Goal: Task Accomplishment & Management: Complete application form

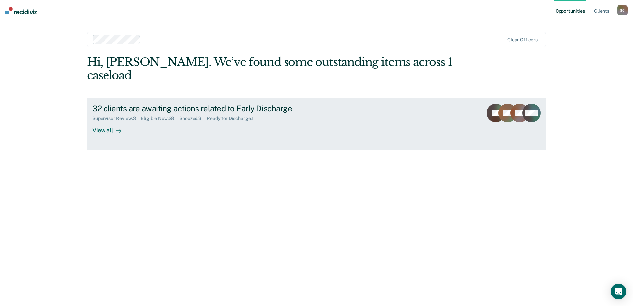
click at [105, 121] on div "View all" at bounding box center [110, 127] width 37 height 13
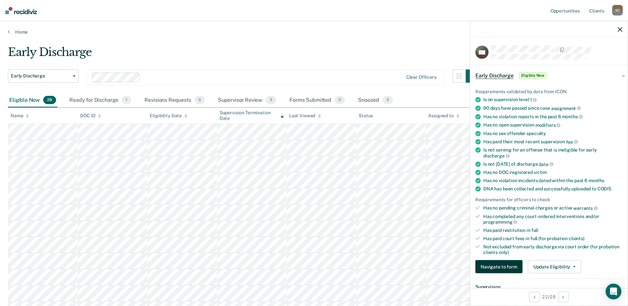
click at [504, 267] on button "Navigate to form" at bounding box center [498, 266] width 47 height 13
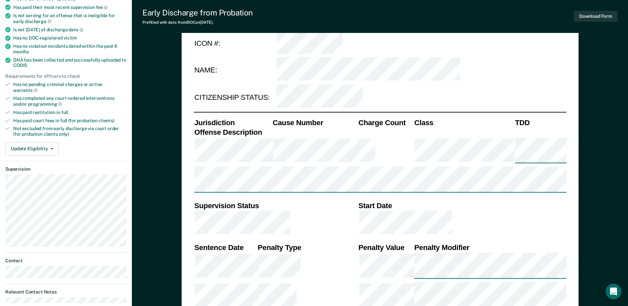
scroll to position [99, 0]
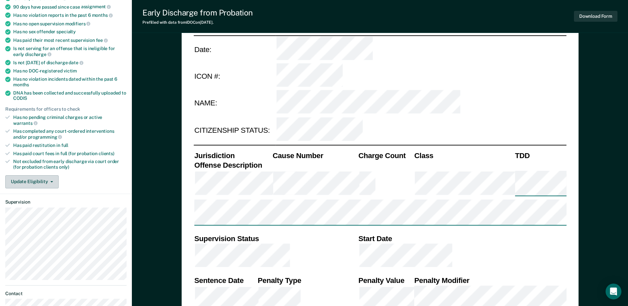
click at [51, 175] on button "Update Eligibility" at bounding box center [31, 181] width 53 height 13
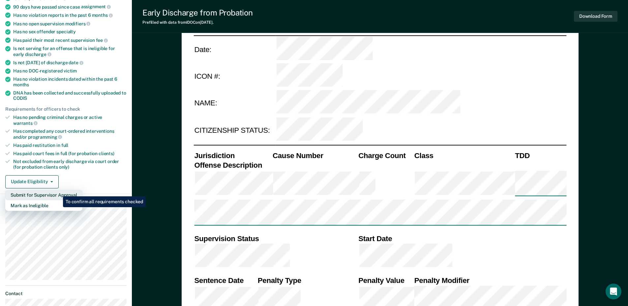
click at [58, 192] on button "Submit for Supervisor Approval" at bounding box center [43, 195] width 77 height 11
type textarea "x"
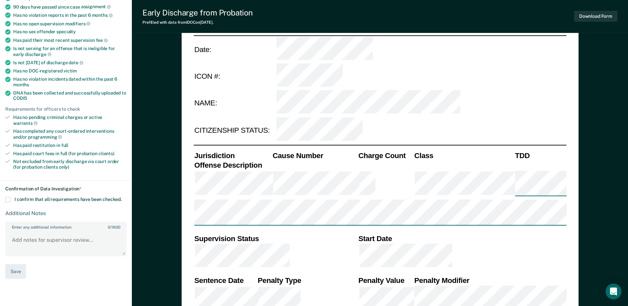
scroll to position [0, 0]
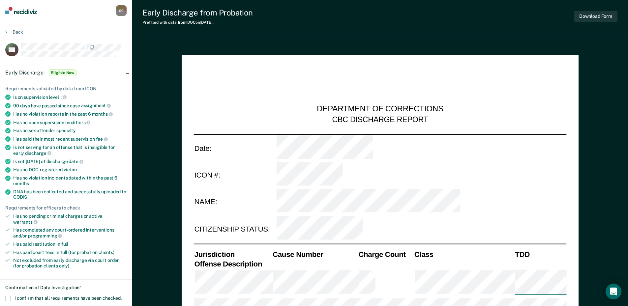
click at [18, 12] on img at bounding box center [21, 10] width 32 height 7
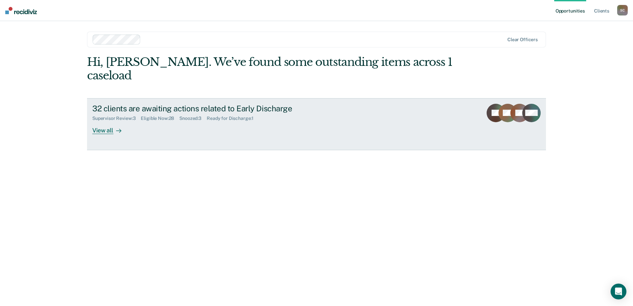
click at [107, 121] on div "View all" at bounding box center [110, 127] width 37 height 13
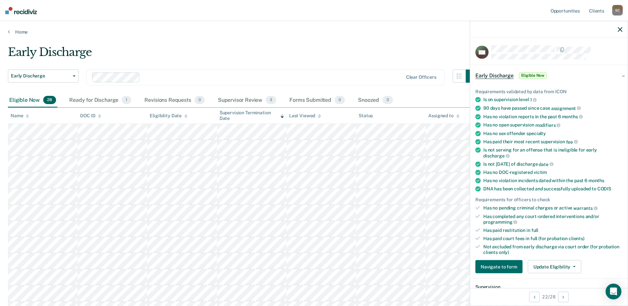
click at [621, 29] on icon "button" at bounding box center [620, 29] width 5 height 5
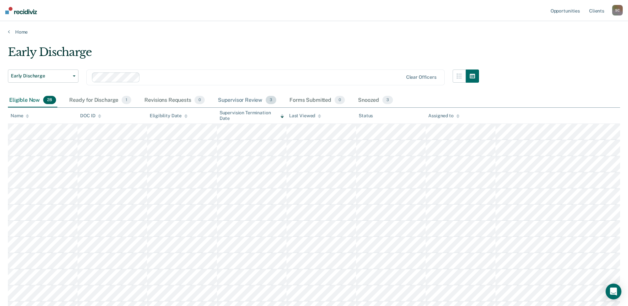
click at [249, 97] on div "Supervisor Review 3" at bounding box center [247, 100] width 61 height 15
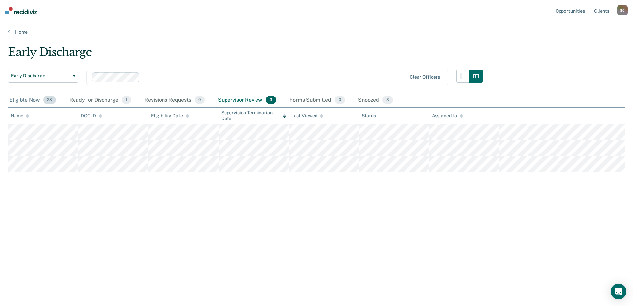
click at [23, 100] on div "Eligible Now 28" at bounding box center [32, 100] width 49 height 15
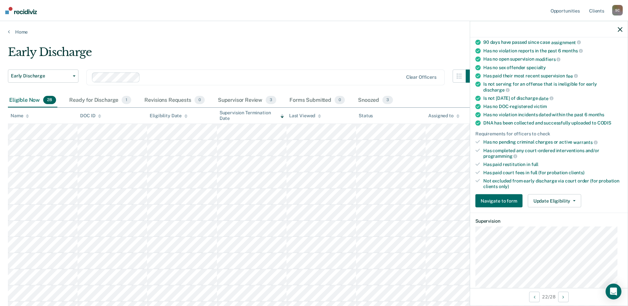
scroll to position [99, 0]
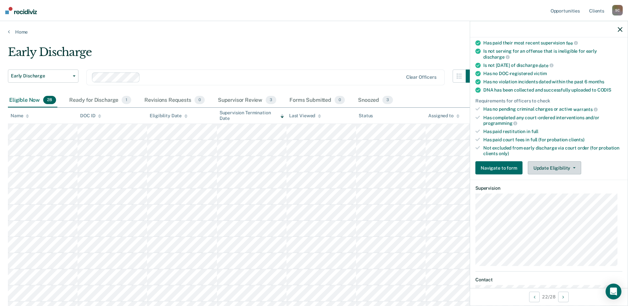
click at [575, 162] on button "Update Eligibility" at bounding box center [554, 168] width 53 height 13
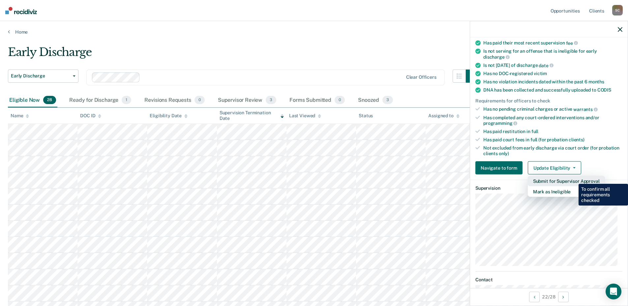
click at [574, 179] on button "Submit for Supervisor Approval" at bounding box center [566, 181] width 77 height 11
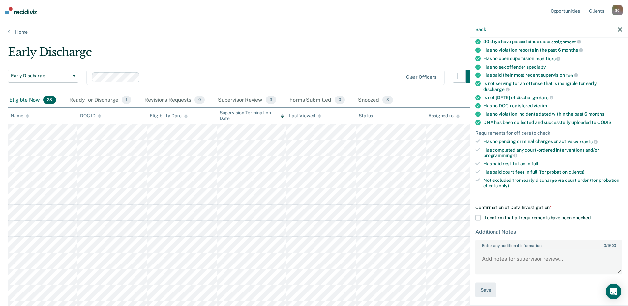
click at [479, 216] on span at bounding box center [477, 218] width 5 height 5
click at [592, 216] on input "I confirm that all requirements have been checked." at bounding box center [592, 216] width 0 height 0
click at [488, 287] on button "Save" at bounding box center [485, 290] width 21 height 15
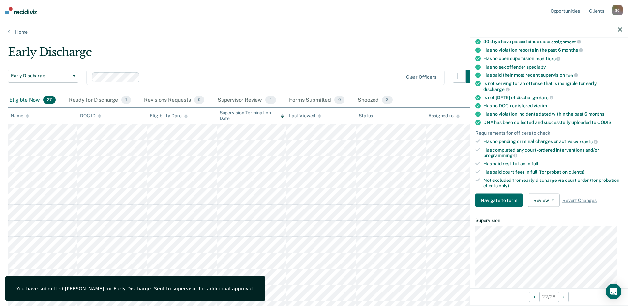
click at [621, 28] on icon "button" at bounding box center [620, 29] width 5 height 5
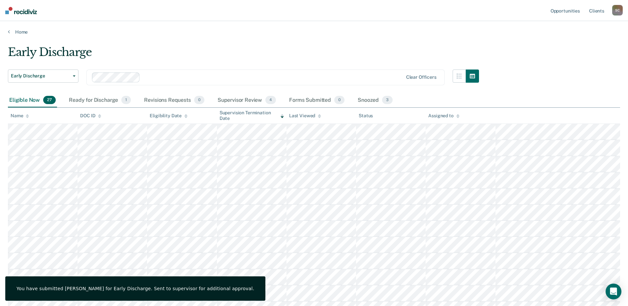
click at [340, 50] on div "Early Discharge" at bounding box center [243, 54] width 471 height 19
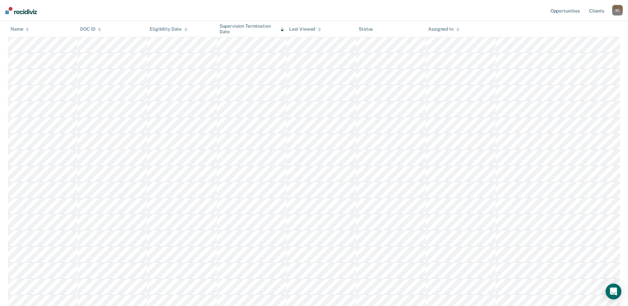
scroll to position [0, 0]
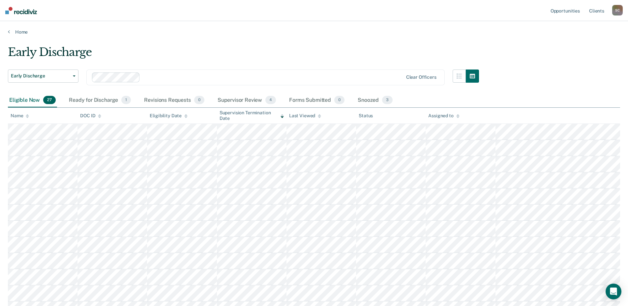
click at [275, 56] on div "Early Discharge" at bounding box center [243, 54] width 471 height 19
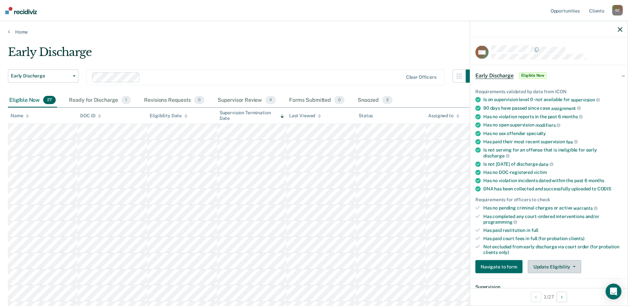
click at [558, 268] on button "Update Eligibility" at bounding box center [554, 266] width 53 height 13
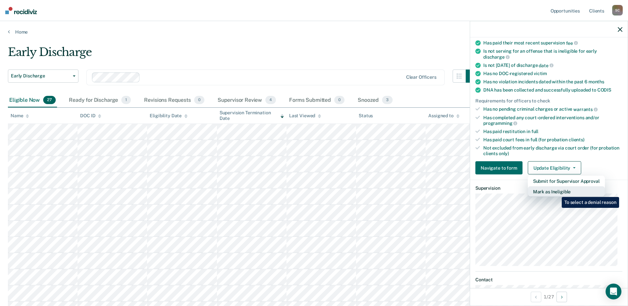
click at [557, 192] on button "Mark as Ineligible" at bounding box center [566, 192] width 77 height 11
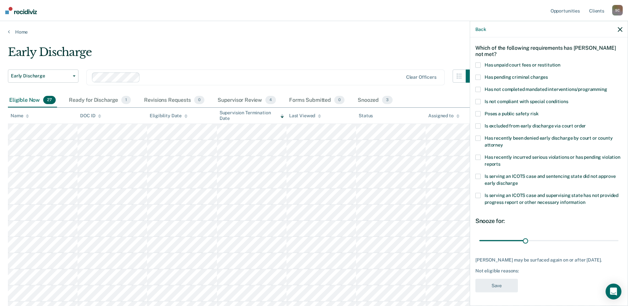
click at [476, 63] on span at bounding box center [477, 65] width 5 height 5
click at [493, 287] on button "Save" at bounding box center [496, 286] width 43 height 14
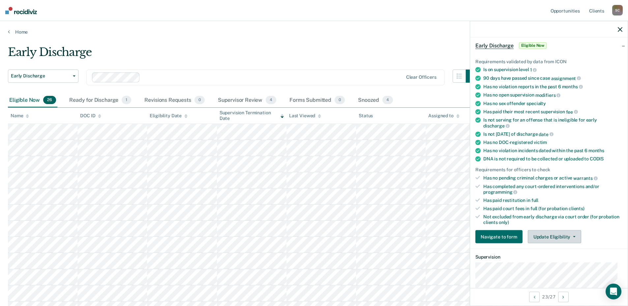
click at [573, 236] on icon "button" at bounding box center [574, 236] width 3 height 1
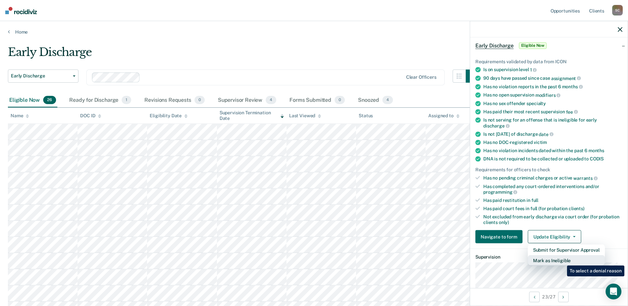
click at [562, 261] on button "Mark as Ineligible" at bounding box center [566, 261] width 77 height 11
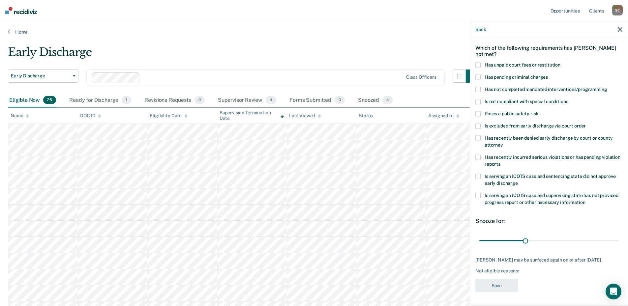
click at [484, 55] on div "Which of the following requirements has [PERSON_NAME] not met?" at bounding box center [548, 50] width 147 height 23
click at [478, 63] on span at bounding box center [477, 65] width 5 height 5
click at [502, 283] on button "Save" at bounding box center [496, 286] width 43 height 14
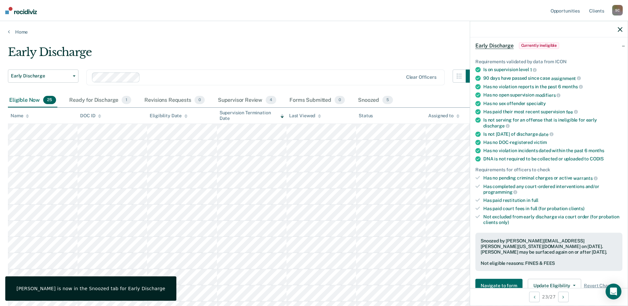
click at [621, 29] on icon "button" at bounding box center [620, 29] width 5 height 5
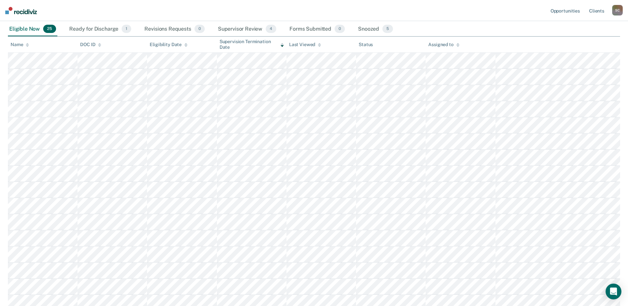
scroll to position [0, 0]
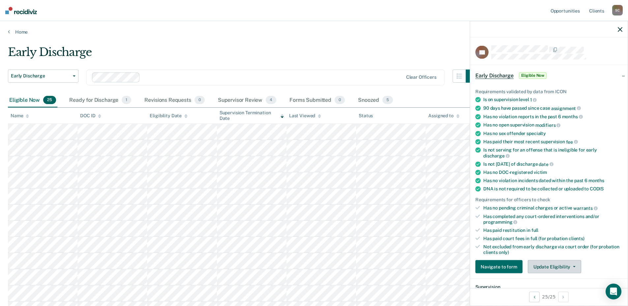
click at [570, 267] on span "button" at bounding box center [572, 266] width 5 height 1
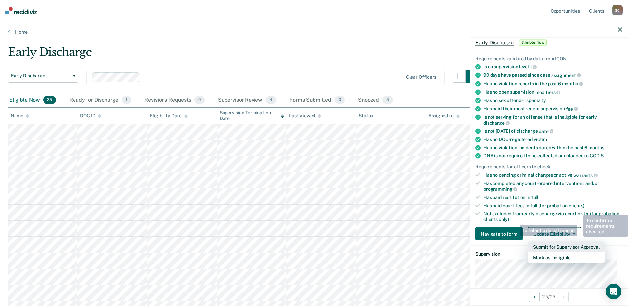
scroll to position [66, 0]
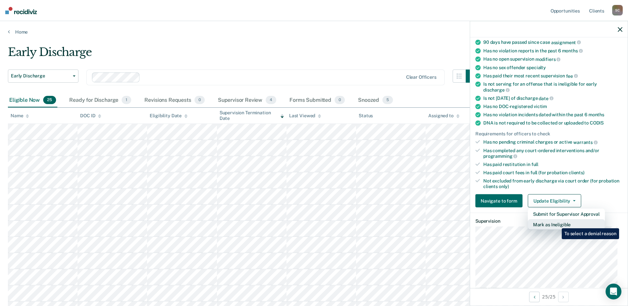
click at [557, 224] on button "Mark as Ineligible" at bounding box center [566, 225] width 77 height 11
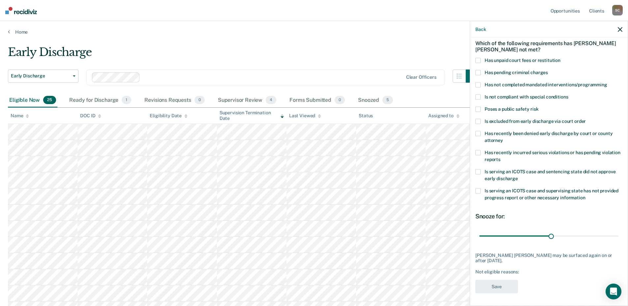
click at [484, 59] on label "Has unpaid court fees or restitution" at bounding box center [548, 61] width 147 height 7
click at [494, 288] on button "Save" at bounding box center [496, 287] width 43 height 14
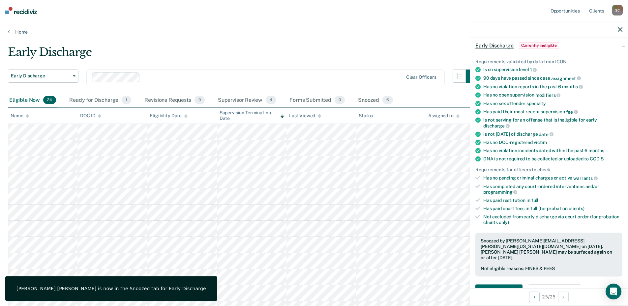
click at [620, 28] on icon "button" at bounding box center [620, 29] width 5 height 5
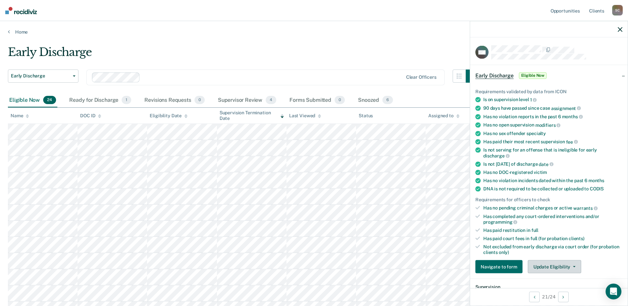
click at [565, 262] on button "Update Eligibility" at bounding box center [554, 266] width 53 height 13
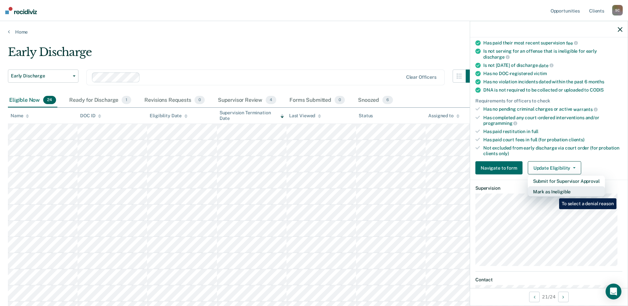
click at [554, 194] on button "Mark as Ineligible" at bounding box center [566, 192] width 77 height 11
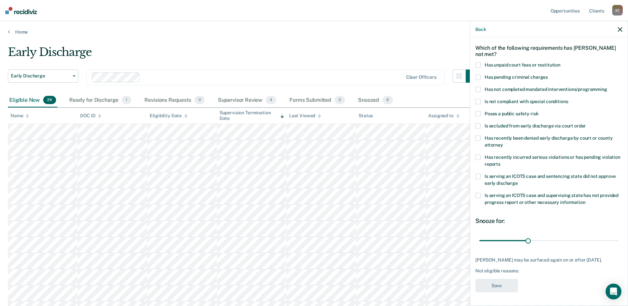
click at [478, 63] on span at bounding box center [477, 65] width 5 height 5
click at [480, 99] on span at bounding box center [477, 101] width 5 height 5
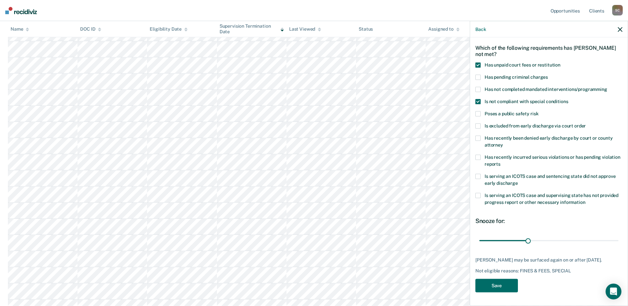
scroll to position [132, 0]
click at [492, 286] on button "Save" at bounding box center [496, 286] width 43 height 14
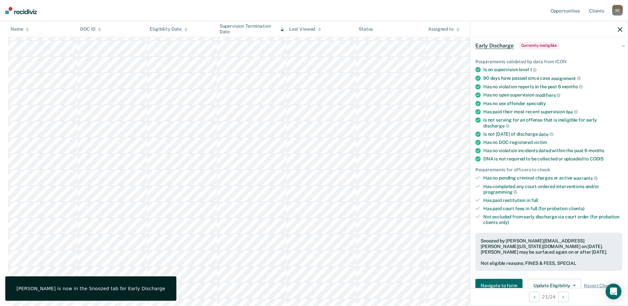
scroll to position [0, 0]
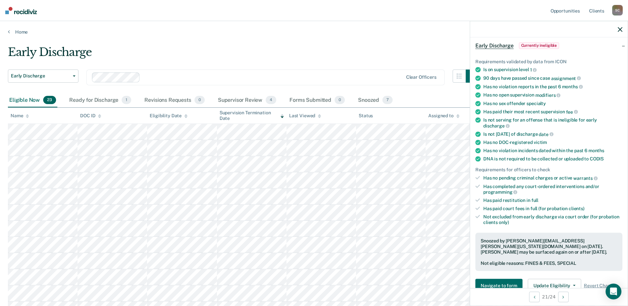
click at [621, 31] on icon "button" at bounding box center [620, 29] width 5 height 5
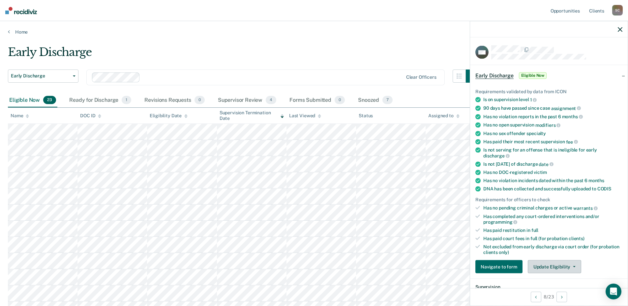
click at [578, 267] on button "Update Eligibility" at bounding box center [554, 266] width 53 height 13
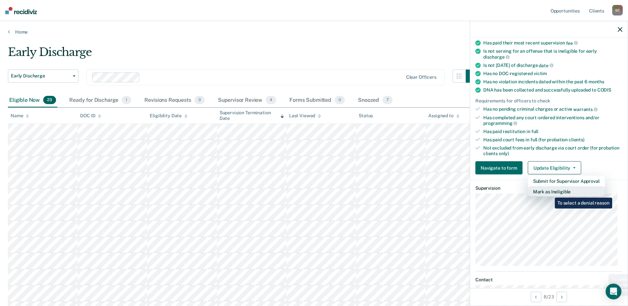
click at [550, 193] on button "Mark as Ineligible" at bounding box center [566, 192] width 77 height 11
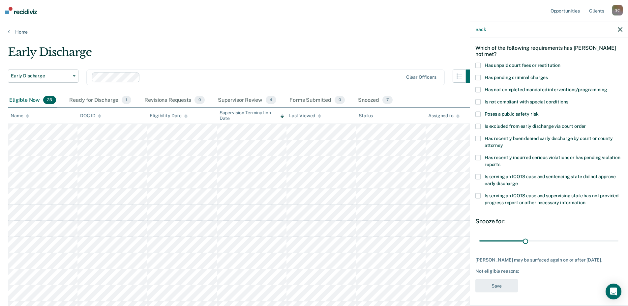
scroll to position [24, 0]
click at [478, 175] on span at bounding box center [477, 177] width 5 height 5
click at [478, 196] on span at bounding box center [477, 196] width 5 height 5
click at [494, 287] on button "Save" at bounding box center [496, 287] width 43 height 14
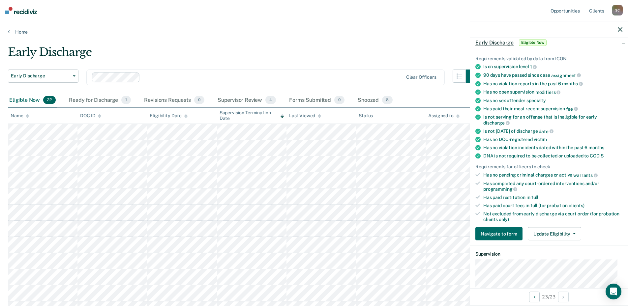
scroll to position [66, 0]
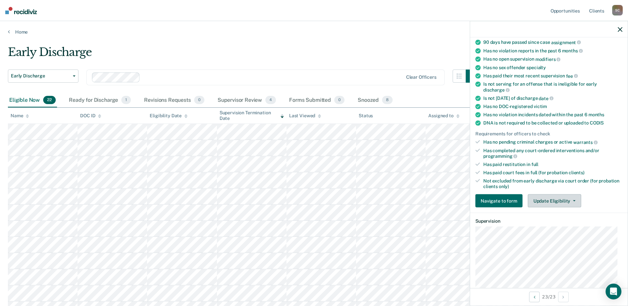
click at [571, 203] on button "Update Eligibility" at bounding box center [554, 201] width 53 height 13
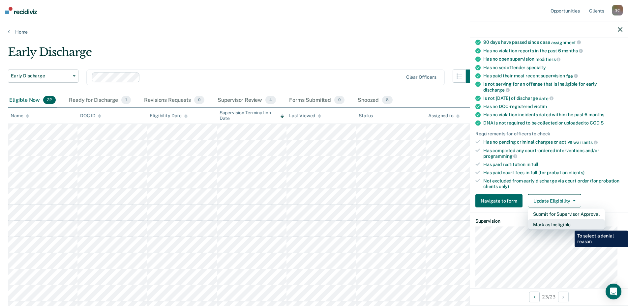
click at [570, 226] on button "Mark as Ineligible" at bounding box center [566, 225] width 77 height 11
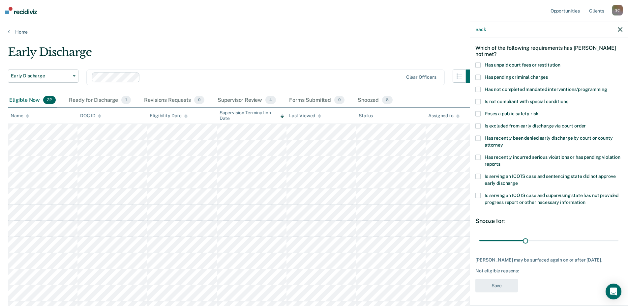
click at [481, 87] on label "Has not completed mandated interventions/programming" at bounding box center [548, 90] width 147 height 7
click at [501, 287] on button "Save" at bounding box center [496, 286] width 43 height 14
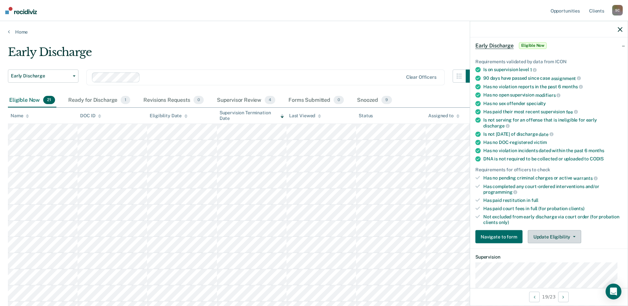
click at [563, 238] on button "Update Eligibility" at bounding box center [554, 236] width 53 height 13
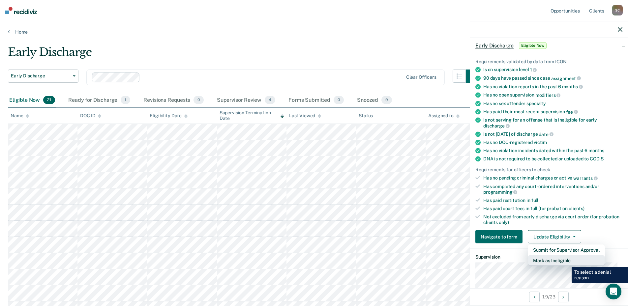
click at [567, 262] on button "Mark as Ineligible" at bounding box center [566, 261] width 77 height 11
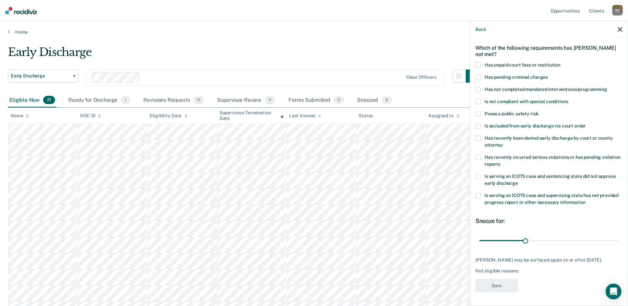
click at [480, 63] on span at bounding box center [477, 65] width 5 height 5
click at [480, 87] on span at bounding box center [477, 89] width 5 height 5
click at [498, 284] on button "Save" at bounding box center [496, 286] width 43 height 14
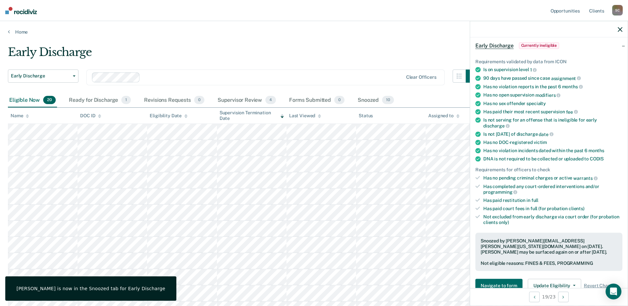
scroll to position [0, 0]
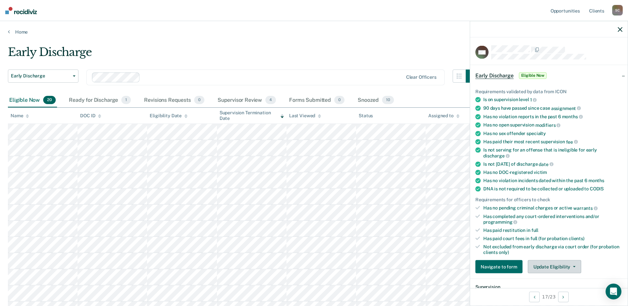
click at [553, 269] on button "Update Eligibility" at bounding box center [554, 266] width 53 height 13
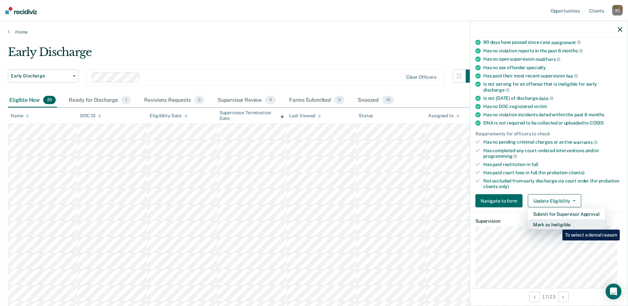
click at [558, 225] on button "Mark as Ineligible" at bounding box center [566, 225] width 77 height 11
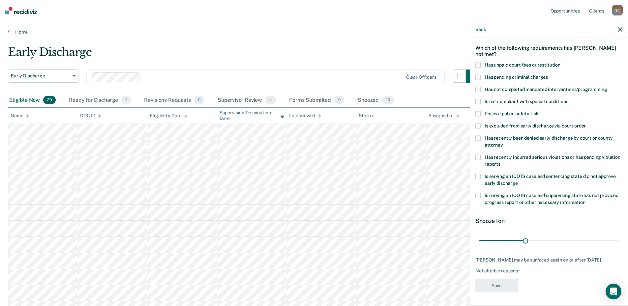
click at [481, 63] on label "Has unpaid court fees or restitution" at bounding box center [548, 66] width 147 height 7
click at [498, 288] on button "Save" at bounding box center [496, 286] width 43 height 14
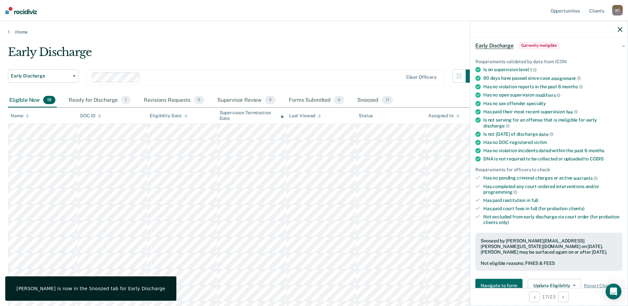
click at [278, 114] on div "Supervision Termination Date" at bounding box center [252, 115] width 64 height 11
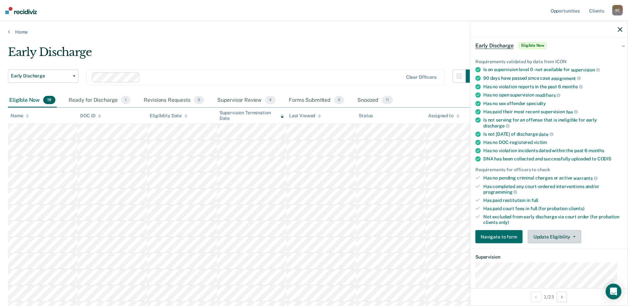
click at [568, 241] on button "Update Eligibility" at bounding box center [554, 236] width 53 height 13
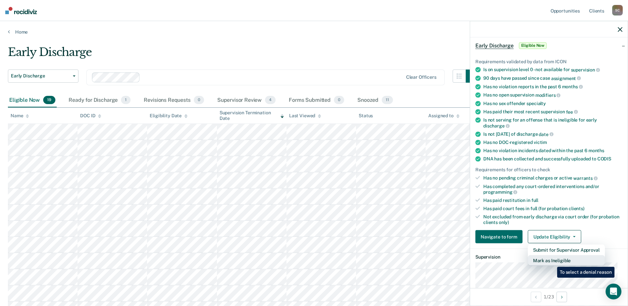
click at [552, 262] on button "Mark as Ineligible" at bounding box center [566, 261] width 77 height 11
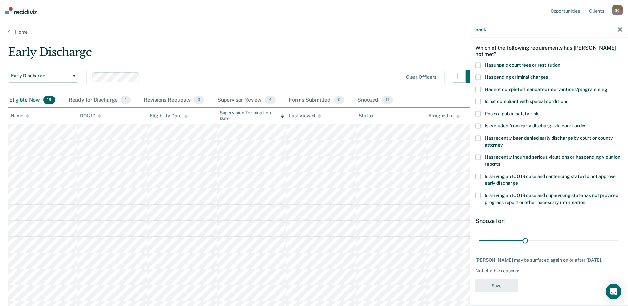
click at [479, 63] on span at bounding box center [477, 65] width 5 height 5
click at [495, 287] on button "Save" at bounding box center [496, 286] width 43 height 14
